Goal: Find contact information: Find contact information

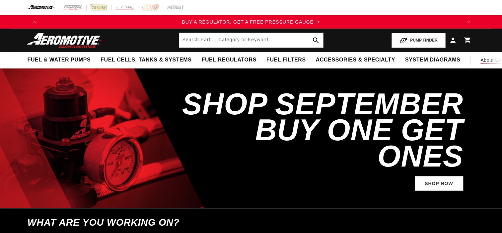
click at [482, 61] on span "About Us" at bounding box center [490, 59] width 21 height 5
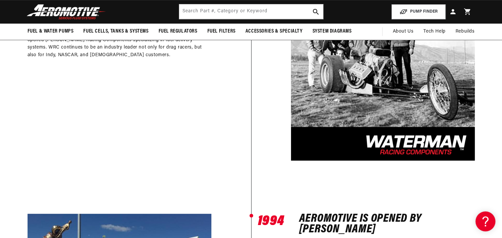
scroll to position [381, 0]
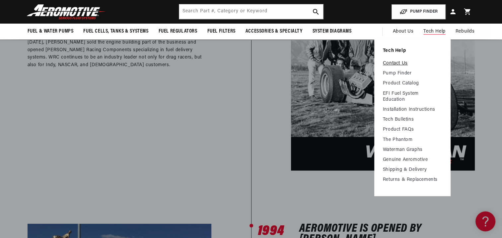
click at [402, 63] on link "Contact Us" at bounding box center [412, 63] width 59 height 6
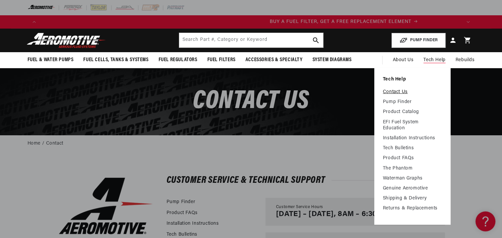
scroll to position [0, 421]
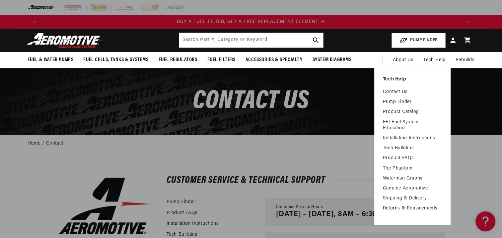
click at [414, 210] on link "Returns & Replacements" at bounding box center [412, 208] width 59 height 6
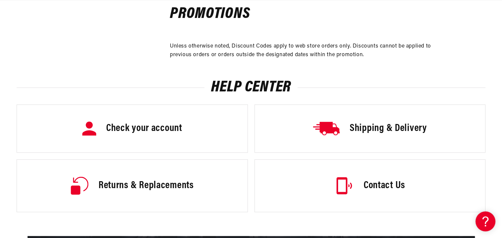
click at [361, 179] on link "Contact Us" at bounding box center [369, 185] width 231 height 53
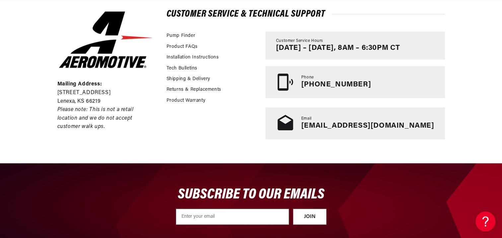
scroll to position [0, 421]
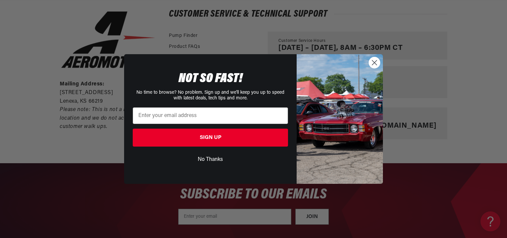
click at [373, 62] on circle "Close dialog" at bounding box center [374, 62] width 11 height 11
